Goal: Task Accomplishment & Management: Manage account settings

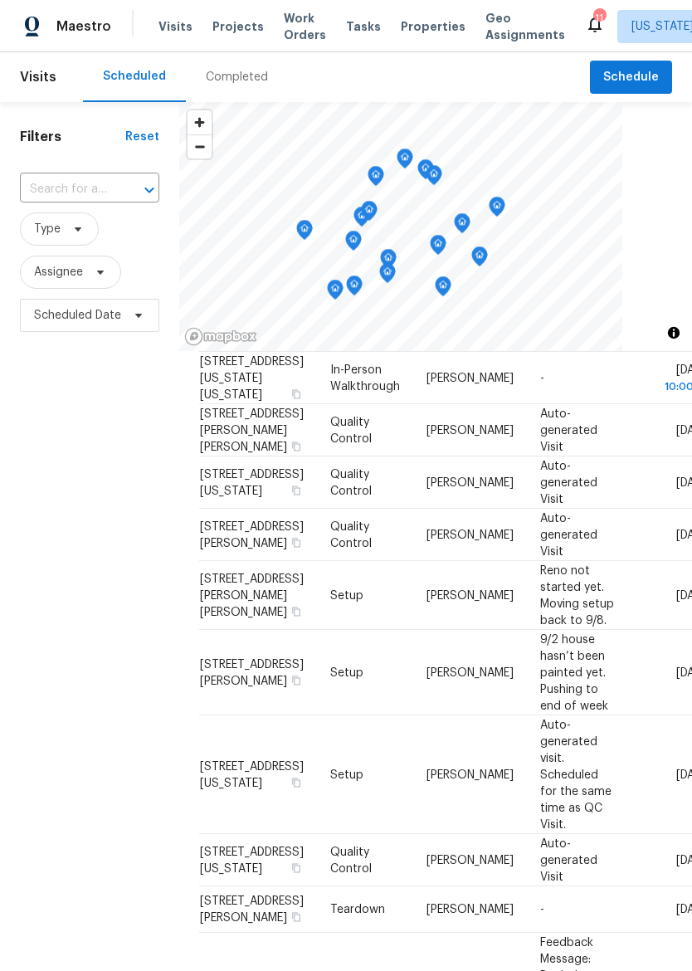
scroll to position [326, 0]
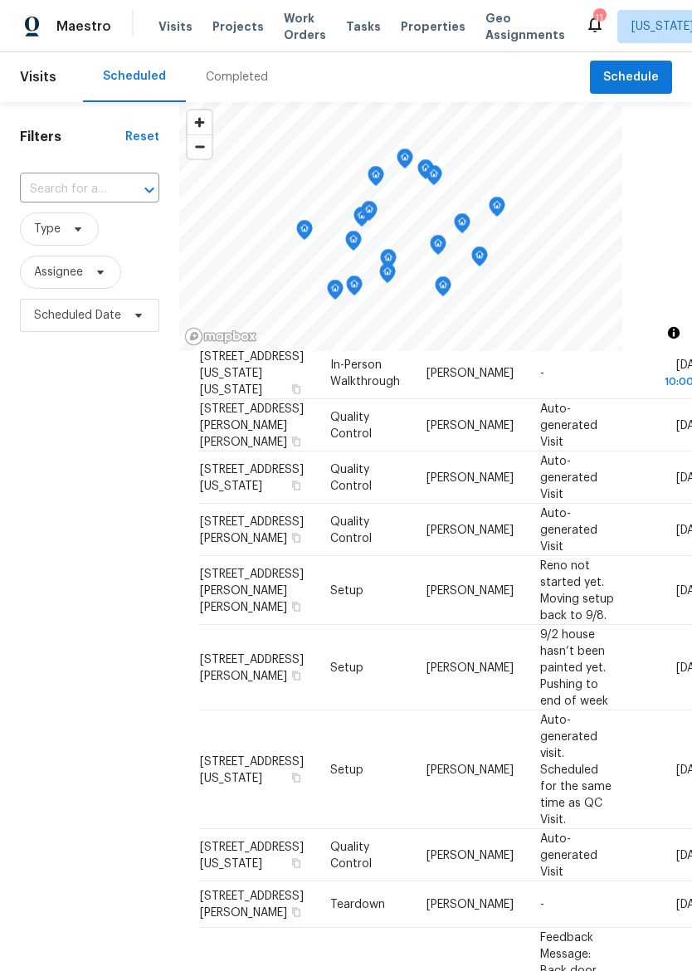
click at [0, 0] on icon at bounding box center [0, 0] width 0 height 0
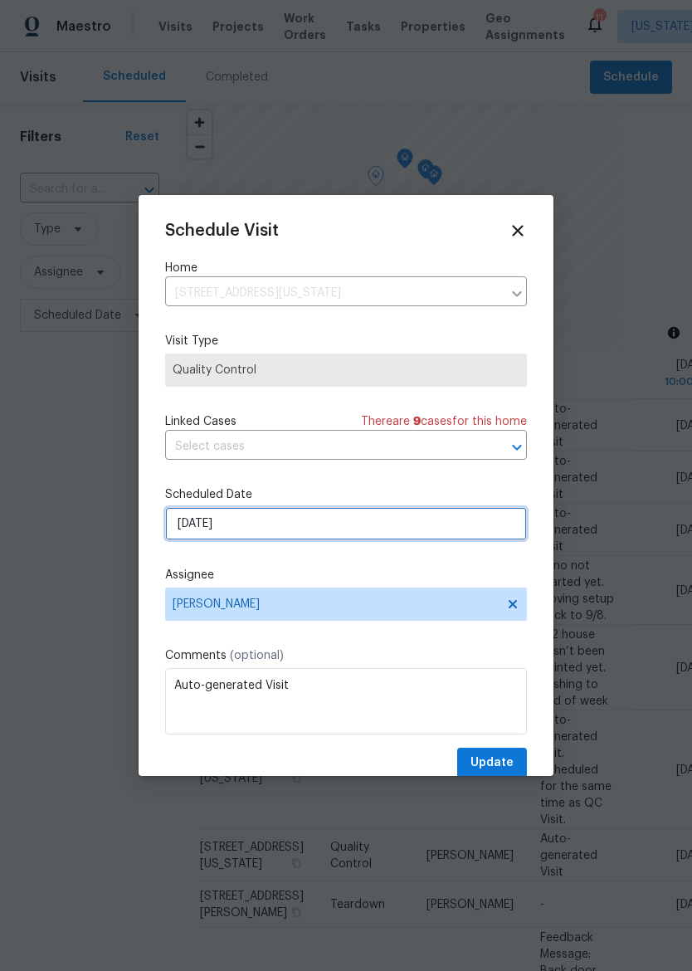
click at [411, 530] on input "9/5/2025" at bounding box center [346, 523] width 362 height 33
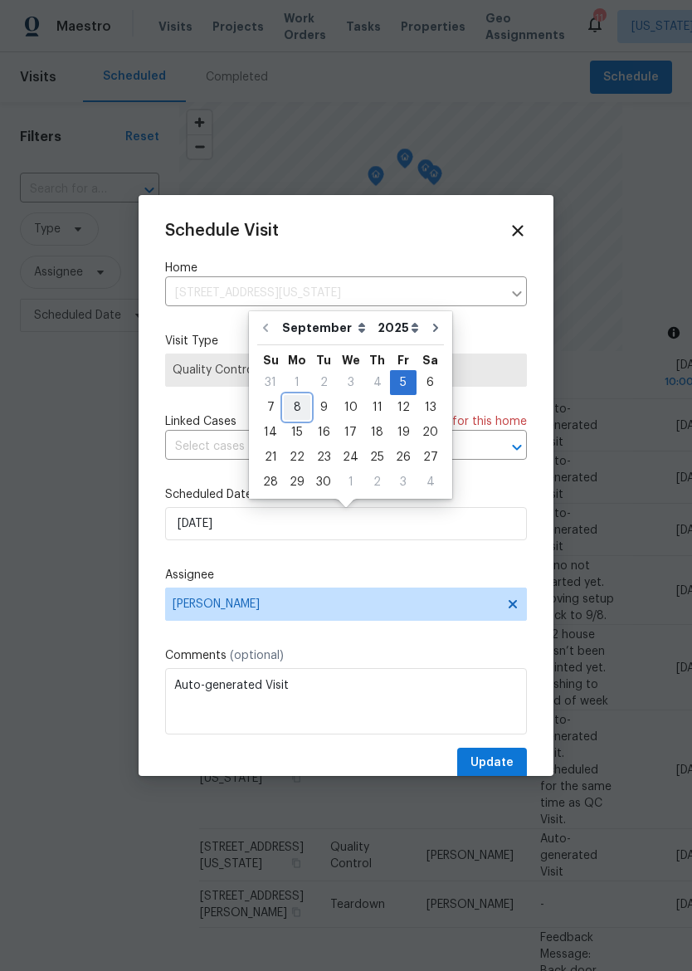
click at [299, 402] on div "8" at bounding box center [297, 407] width 27 height 23
type input "9/8/2025"
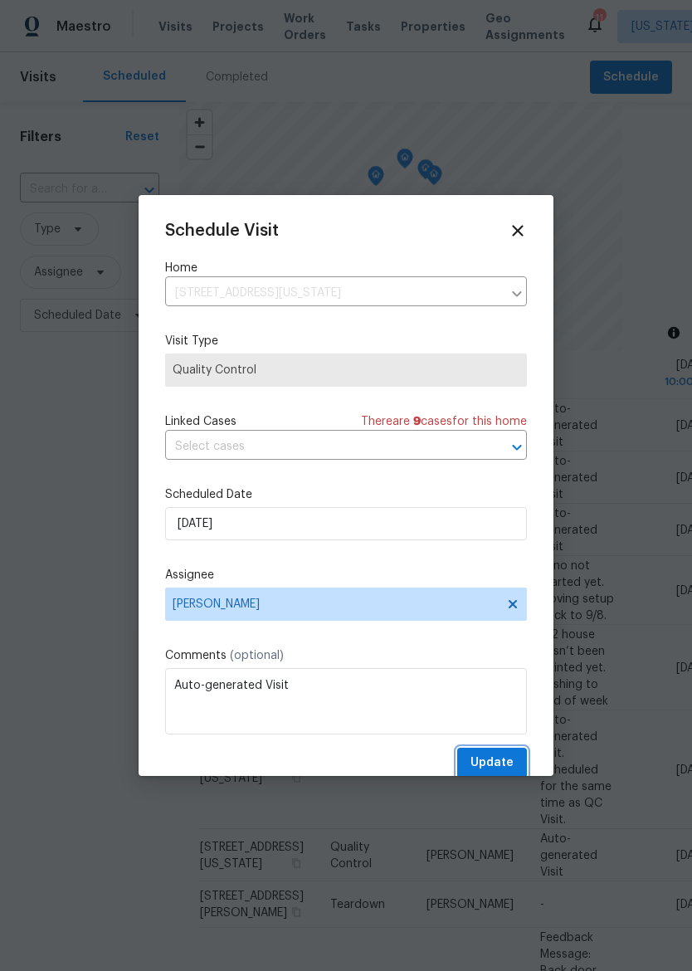
click at [494, 754] on button "Update" at bounding box center [492, 762] width 70 height 31
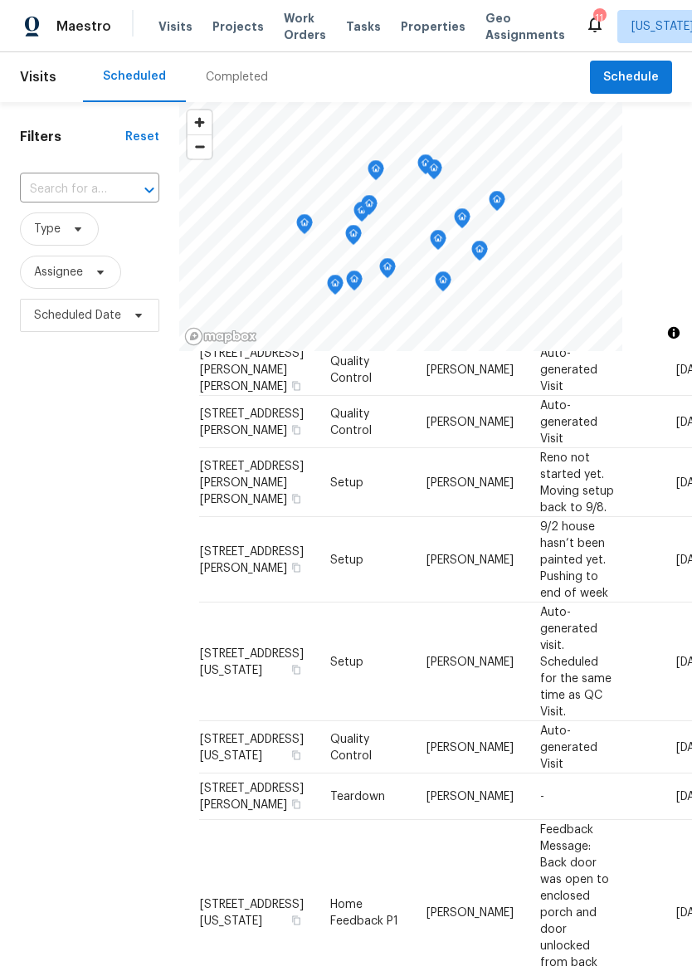
scroll to position [277, 0]
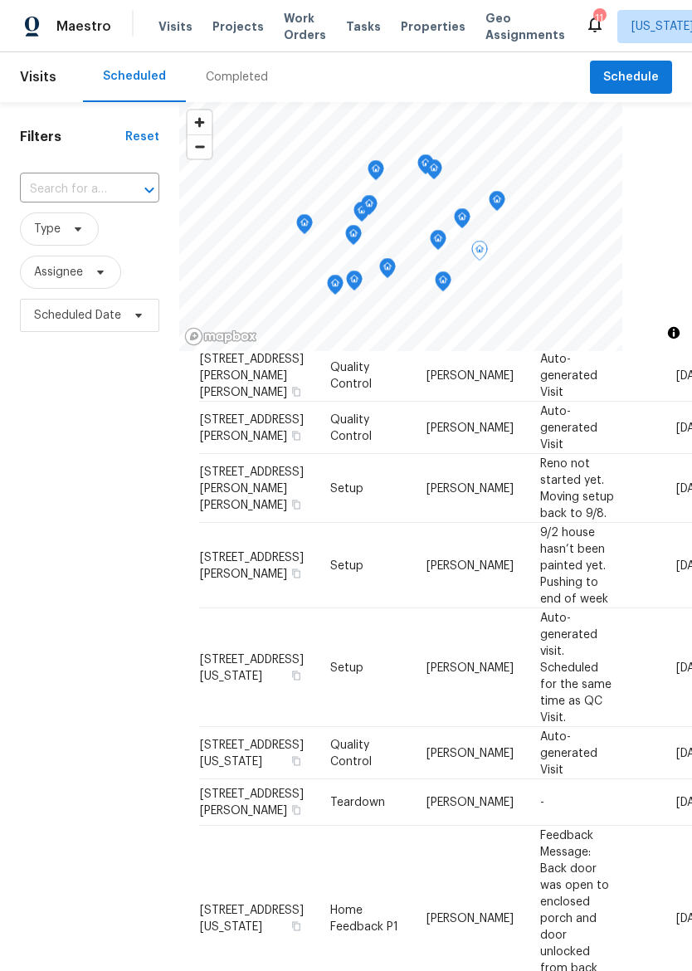
click at [0, 0] on icon at bounding box center [0, 0] width 0 height 0
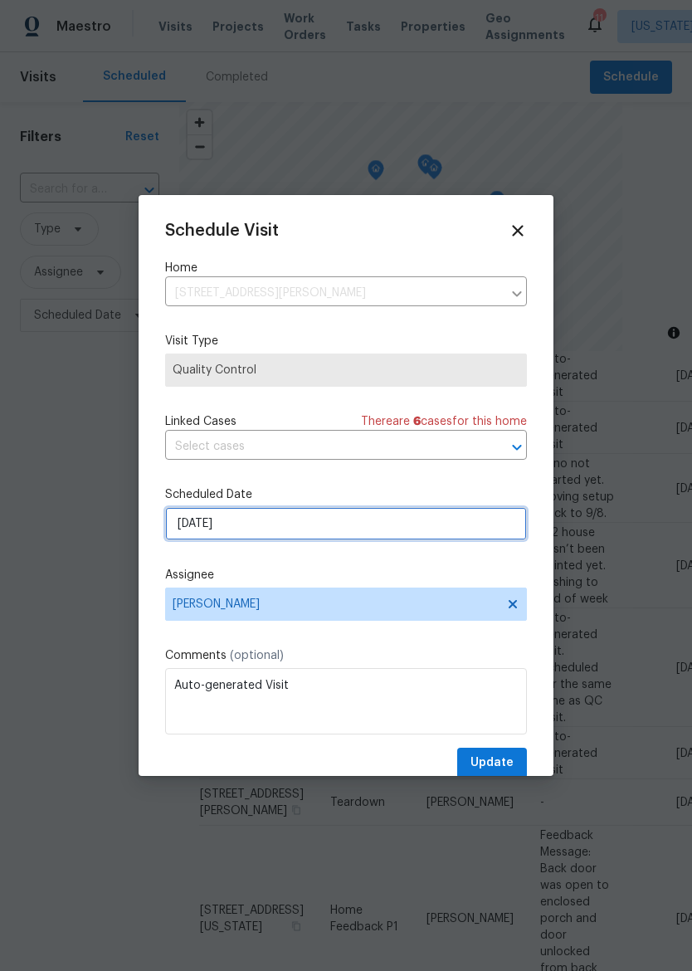
click at [432, 514] on input "9/5/2025" at bounding box center [346, 523] width 362 height 33
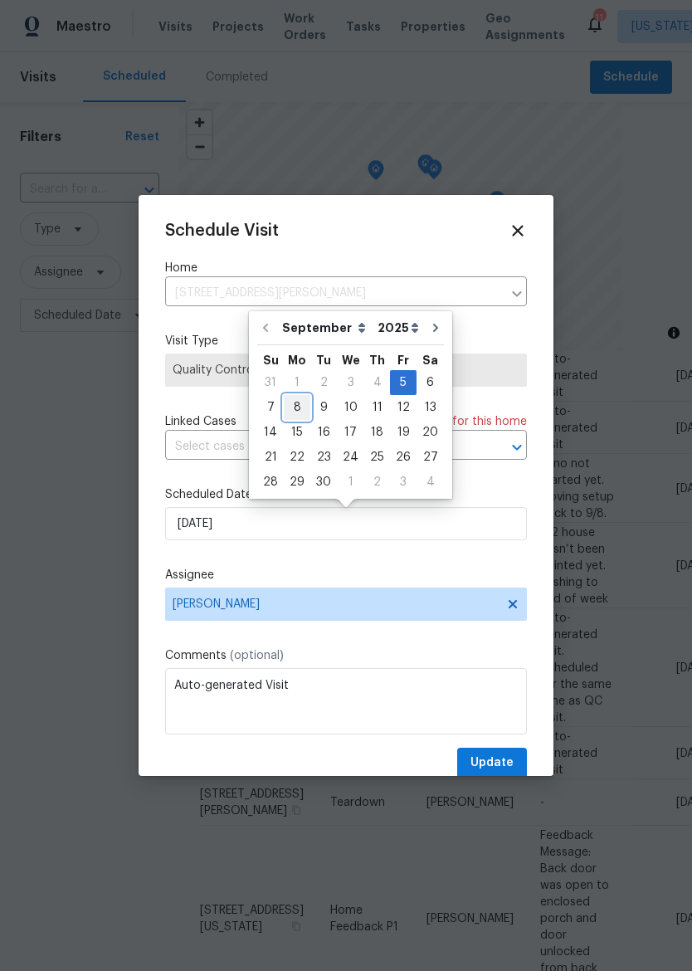
click at [296, 405] on div "8" at bounding box center [297, 407] width 27 height 23
type input "9/8/2025"
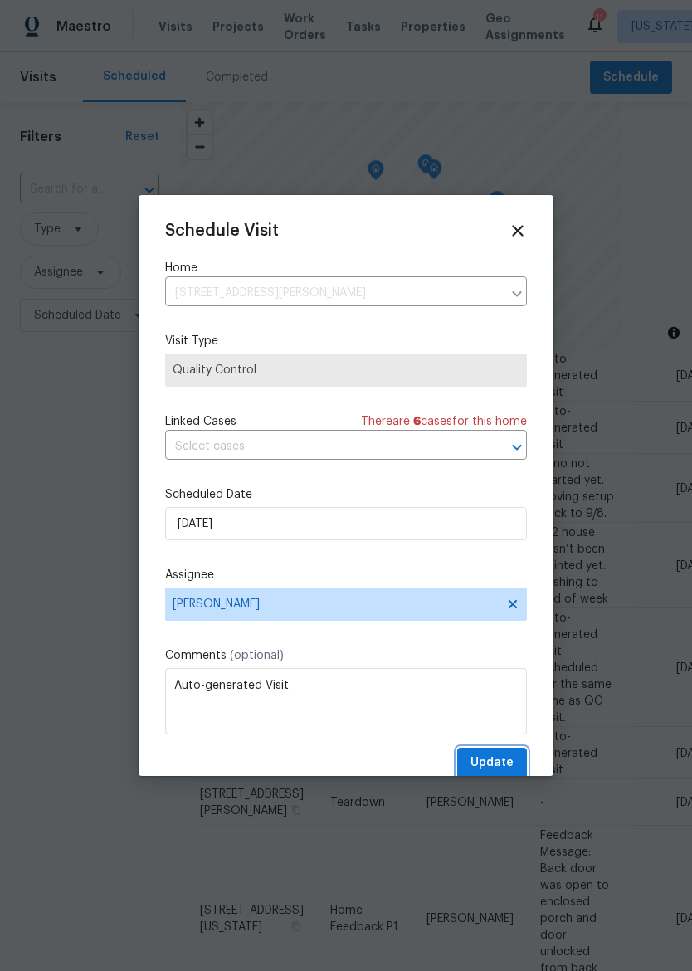
click at [520, 753] on button "Update" at bounding box center [492, 762] width 70 height 31
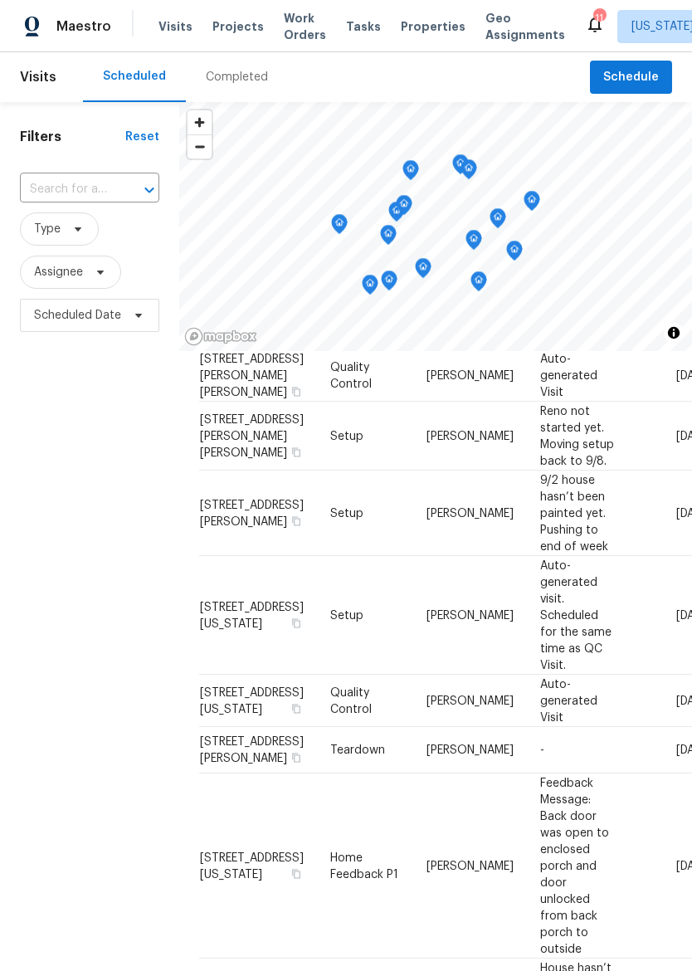
click at [413, 24] on span "Properties" at bounding box center [433, 26] width 65 height 17
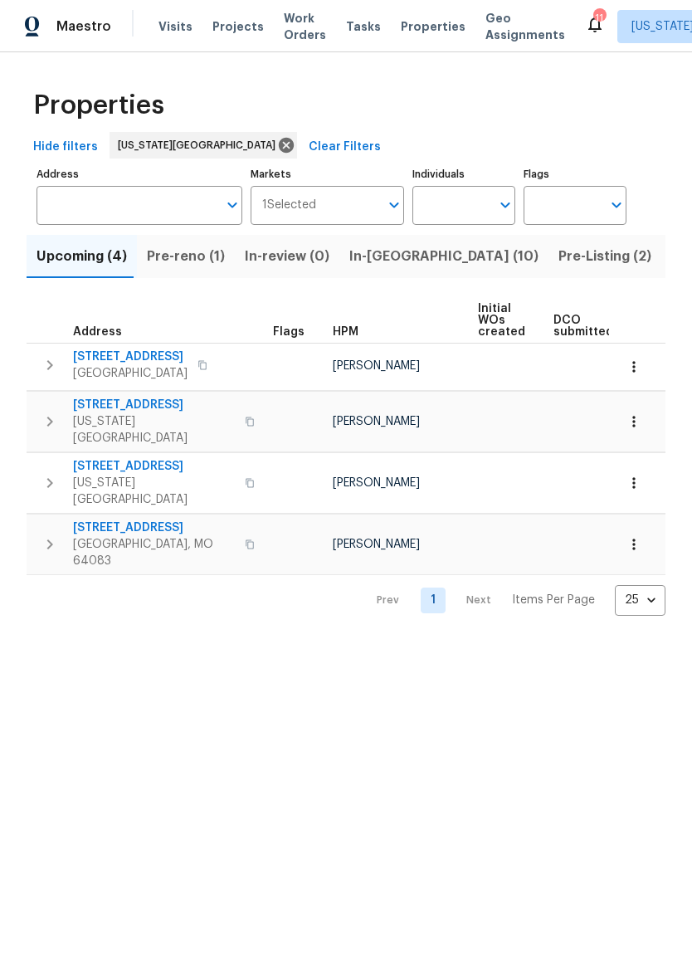
click at [558, 248] on span "Pre-Listing (2)" at bounding box center [604, 256] width 93 height 23
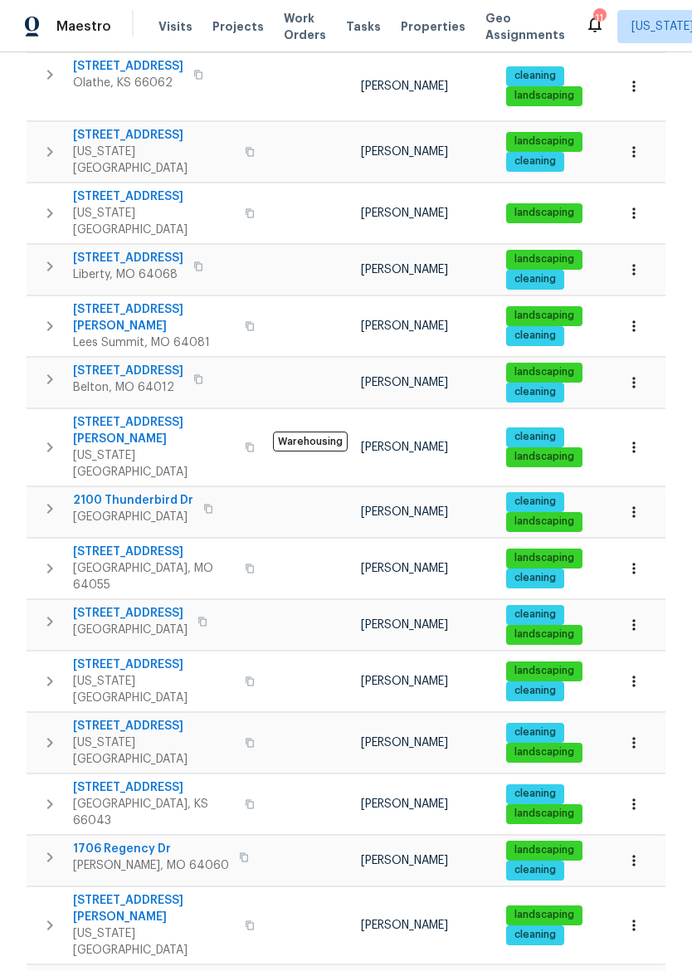
scroll to position [691, 0]
click at [136, 892] on span "2939 NE Jewett St" at bounding box center [154, 908] width 162 height 33
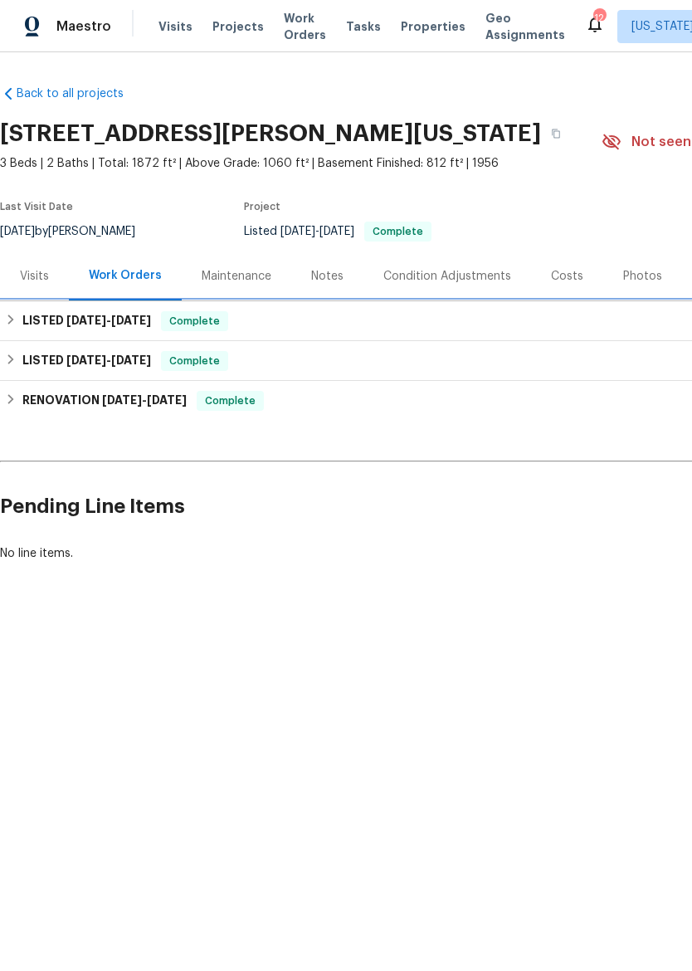
click at [7, 322] on icon at bounding box center [11, 320] width 12 height 12
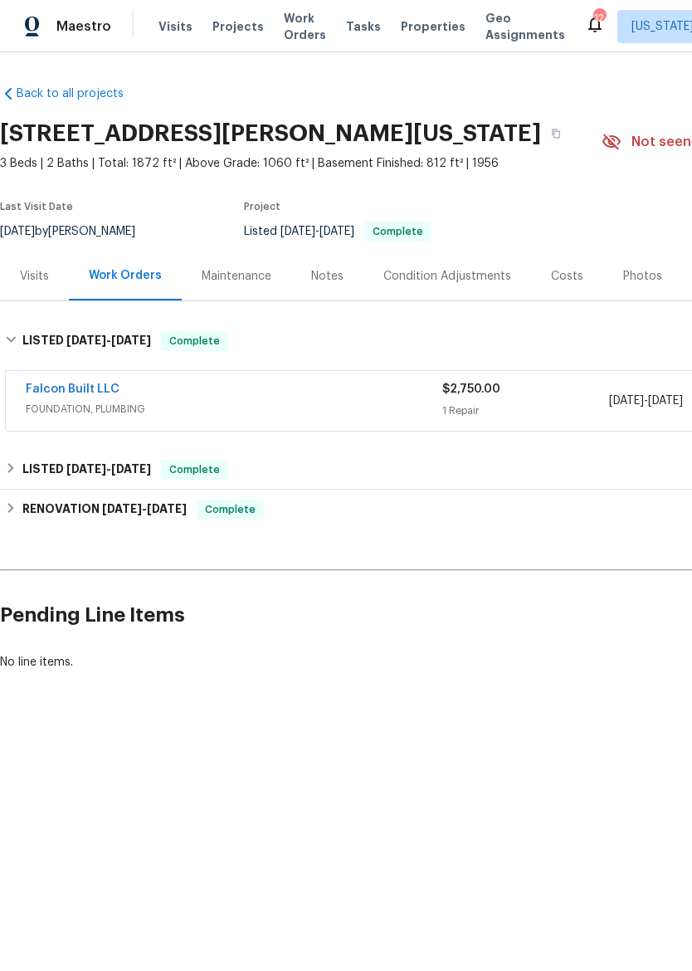
click at [22, 28] on div "Maestro" at bounding box center [55, 26] width 111 height 33
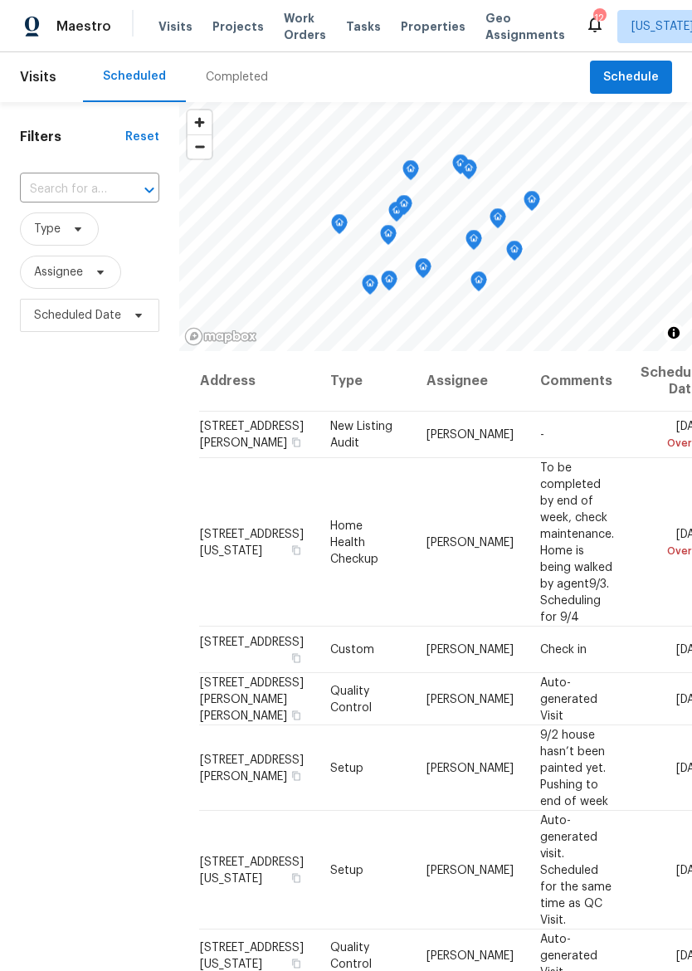
click at [440, 18] on span "Properties" at bounding box center [433, 26] width 65 height 17
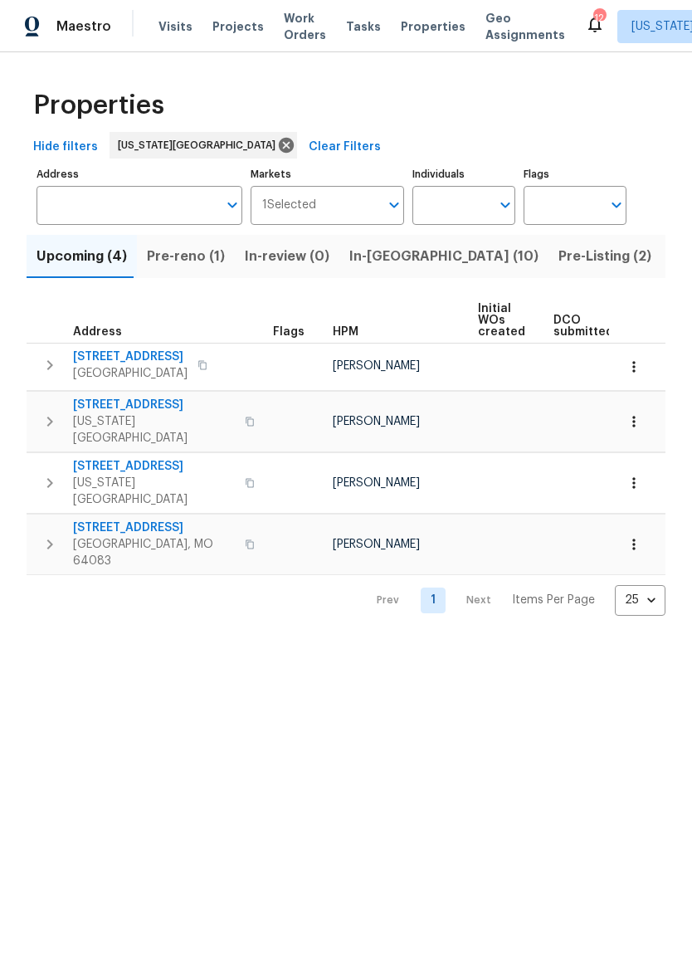
click at [183, 266] on span "Pre-reno (1)" at bounding box center [186, 256] width 78 height 23
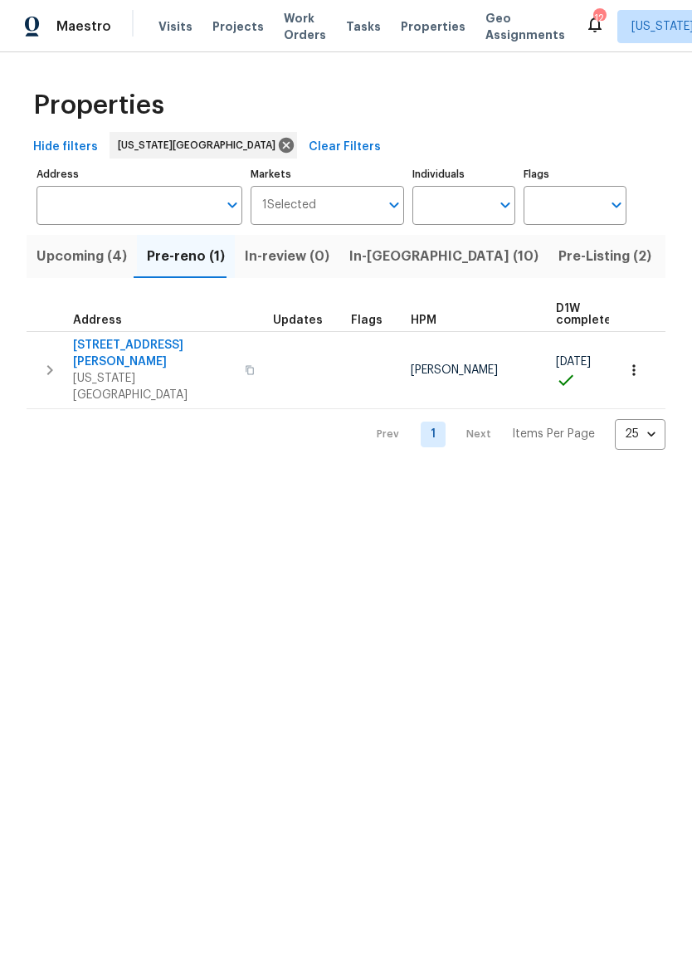
click at [413, 33] on span "Properties" at bounding box center [433, 26] width 65 height 17
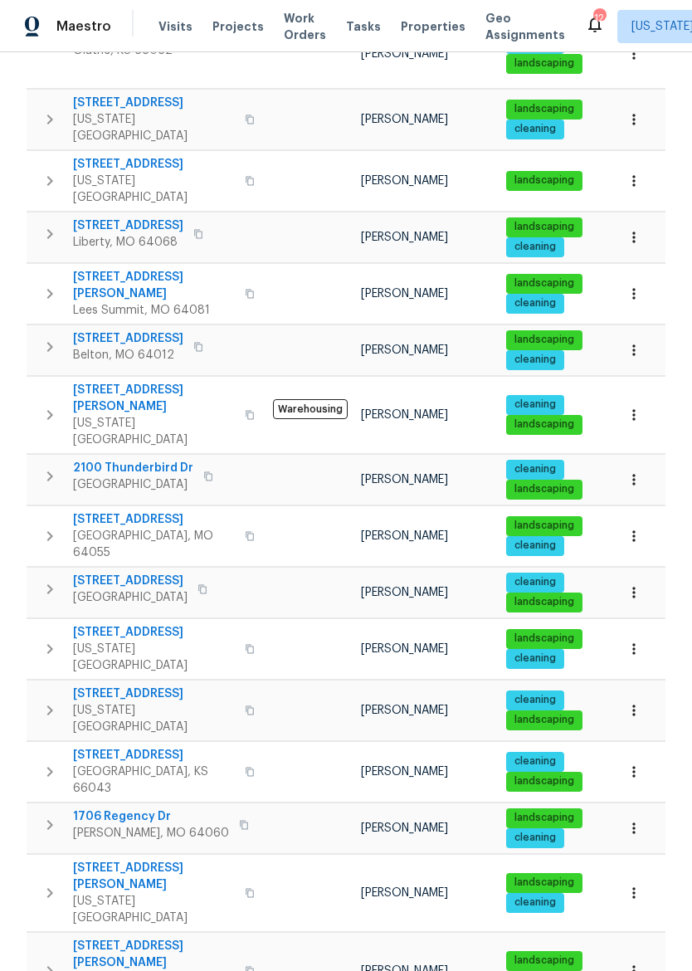
scroll to position [723, 0]
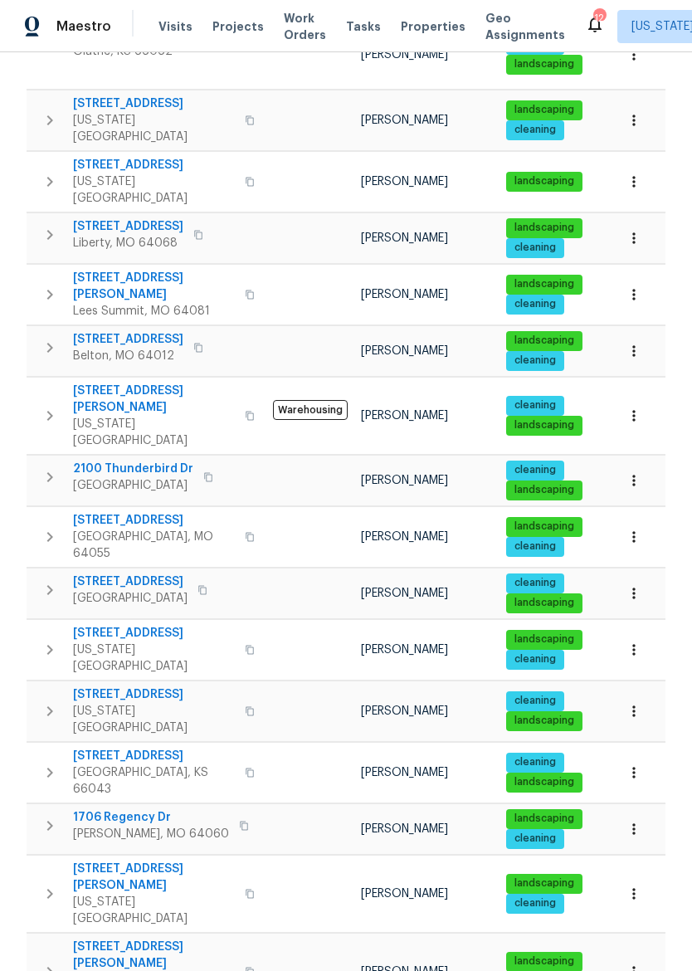
click at [102, 860] on span "2939 NE Jewett St" at bounding box center [154, 876] width 162 height 33
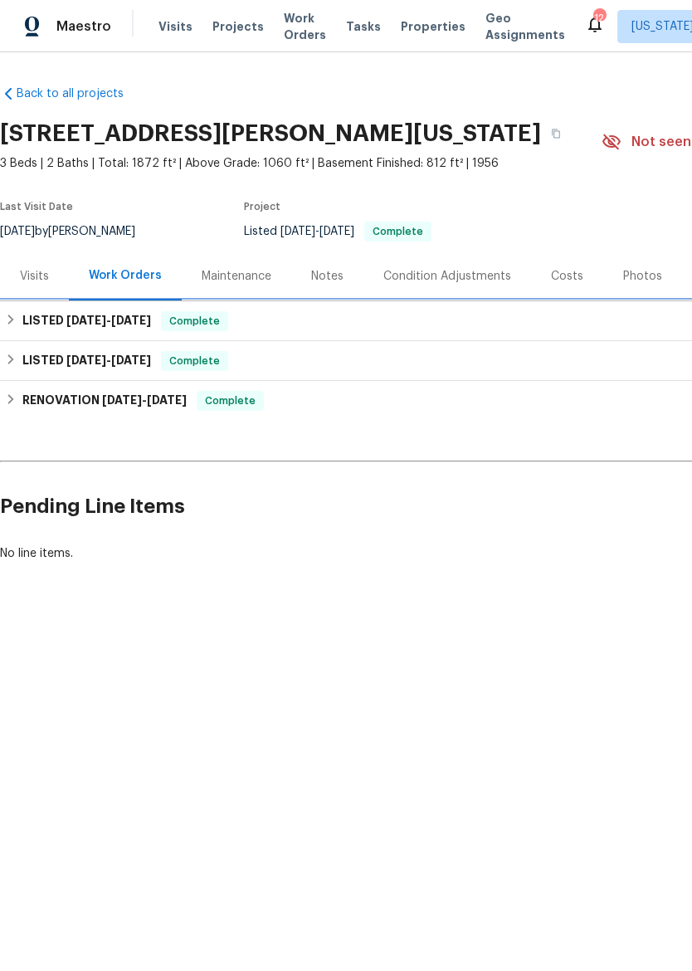
click at [15, 321] on icon at bounding box center [11, 320] width 12 height 12
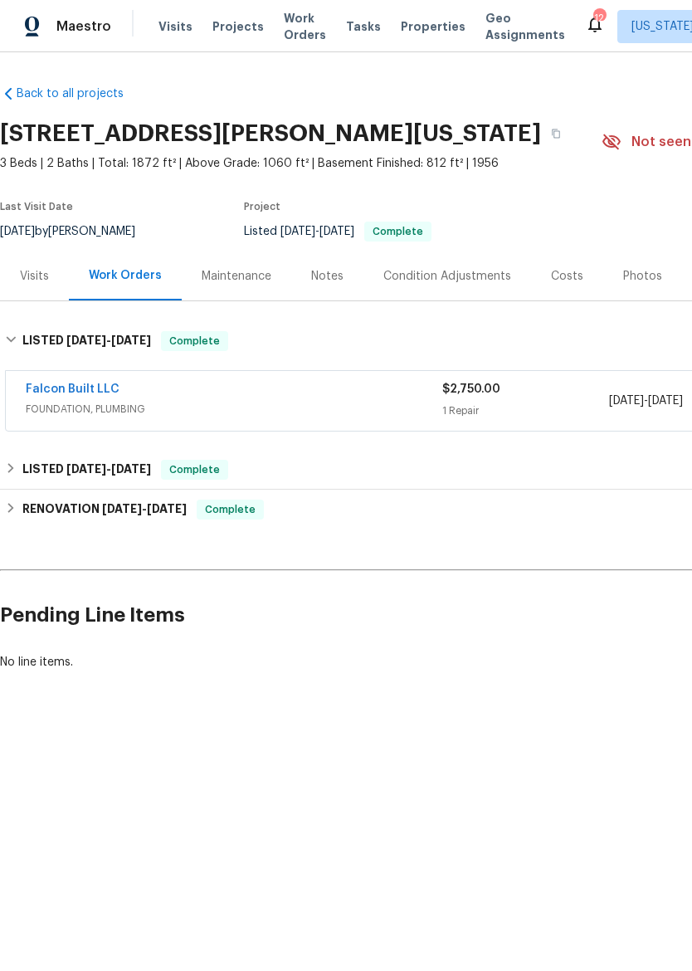
click at [202, 403] on span "FOUNDATION, PLUMBING" at bounding box center [234, 409] width 416 height 17
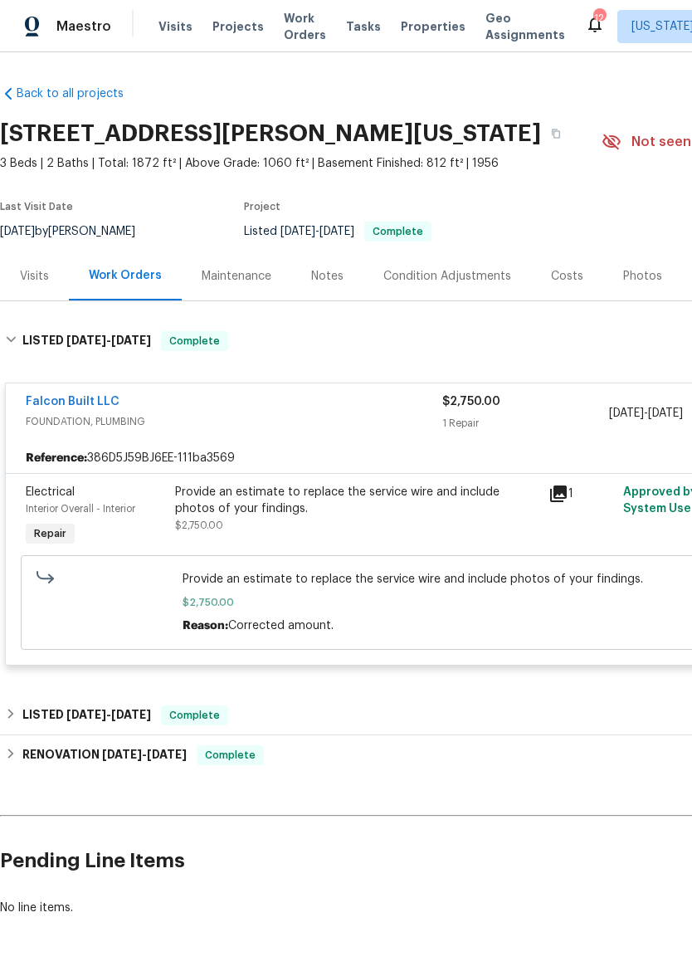
click at [64, 396] on link "Falcon Built LLC" at bounding box center [73, 402] width 94 height 12
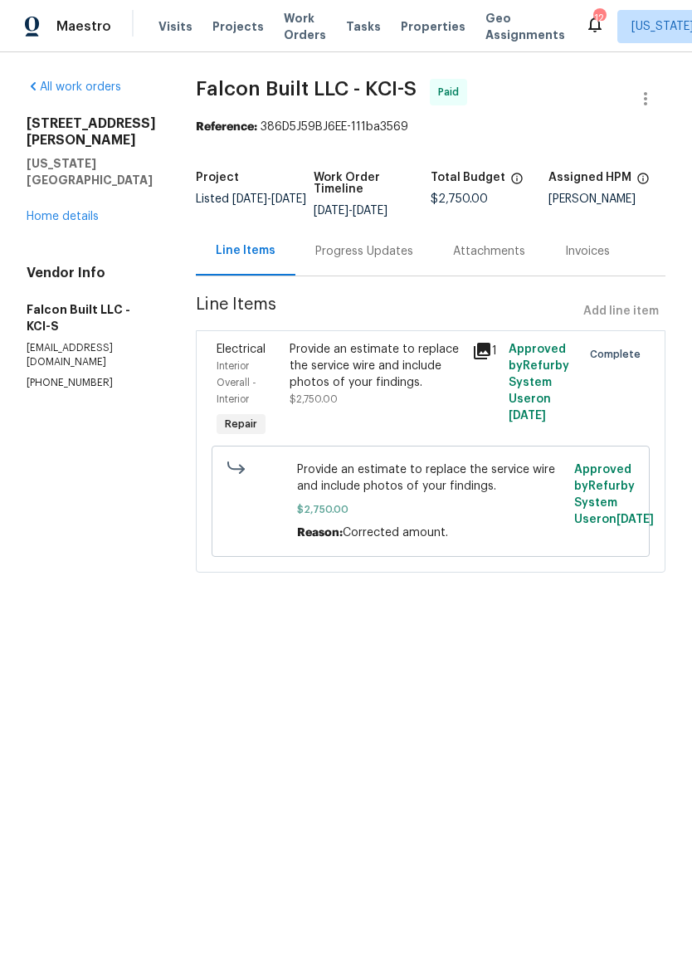
click at [32, 28] on img at bounding box center [32, 27] width 15 height 21
